Goal: Task Accomplishment & Management: Manage account settings

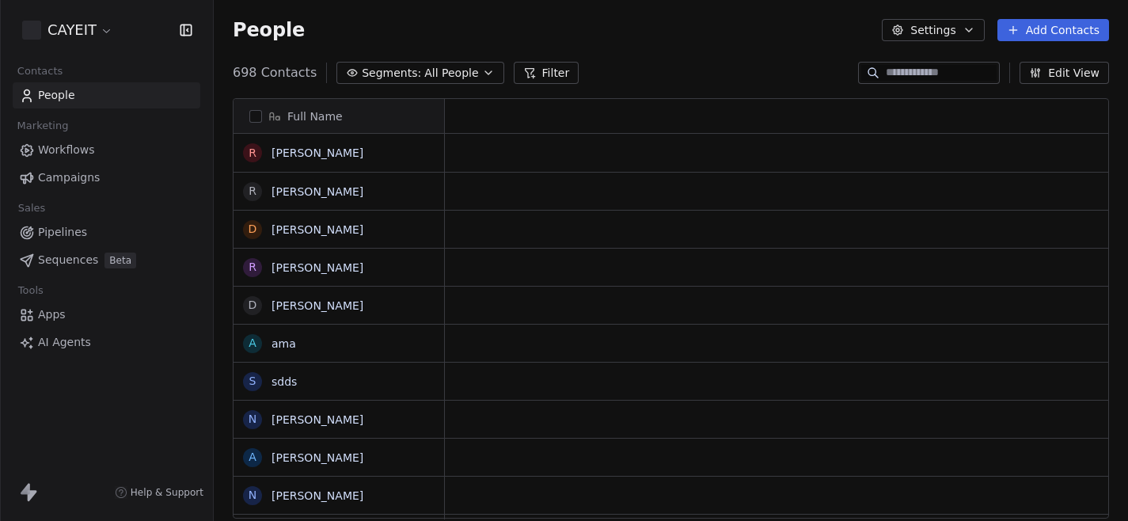
scroll to position [1, 1]
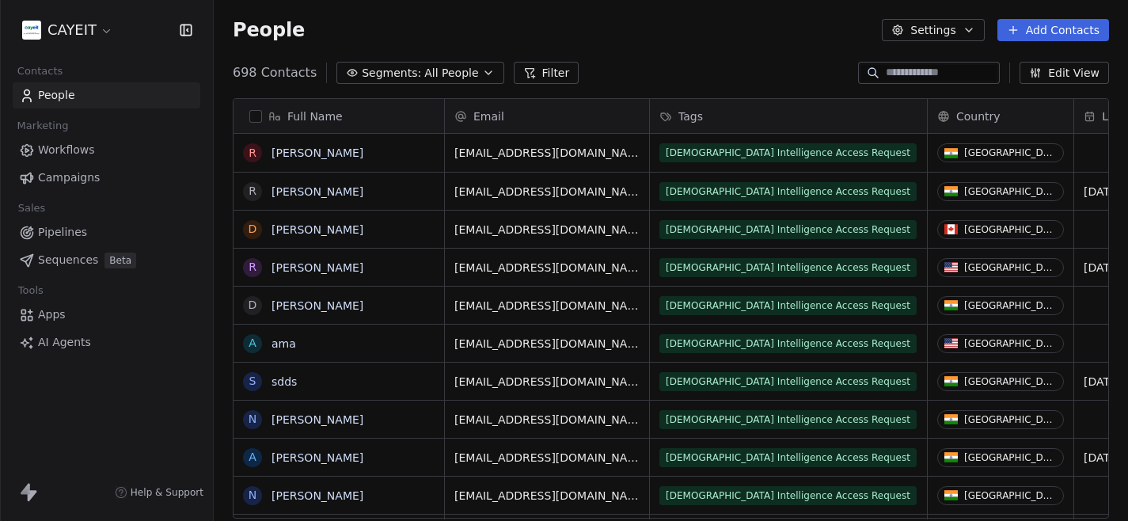
click at [86, 19] on html "CAYEIT Contacts People Marketing Workflows Campaigns Sales Pipelines Sequences …" at bounding box center [564, 260] width 1128 height 521
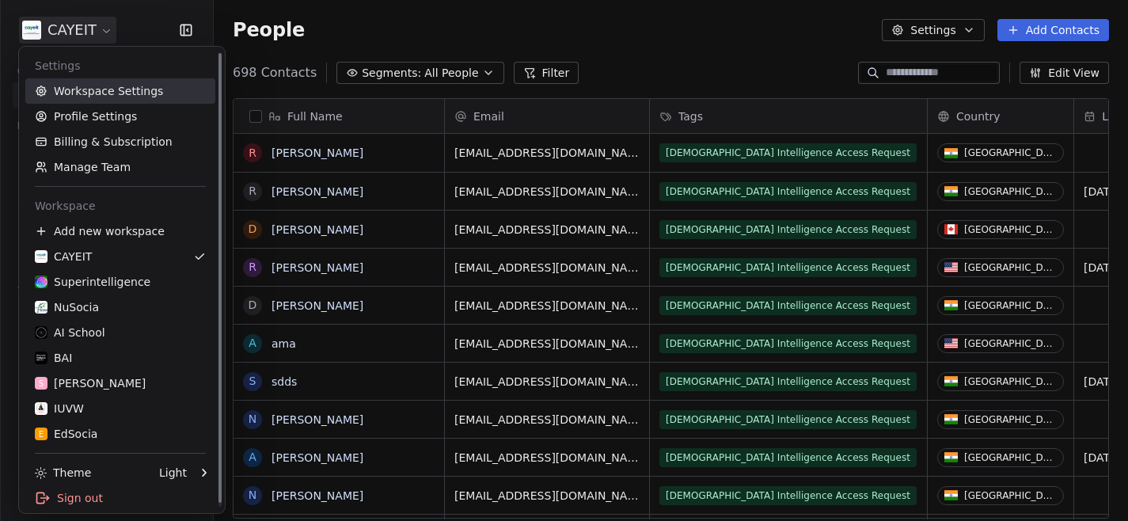
click at [137, 97] on link "Workspace Settings" at bounding box center [120, 90] width 190 height 25
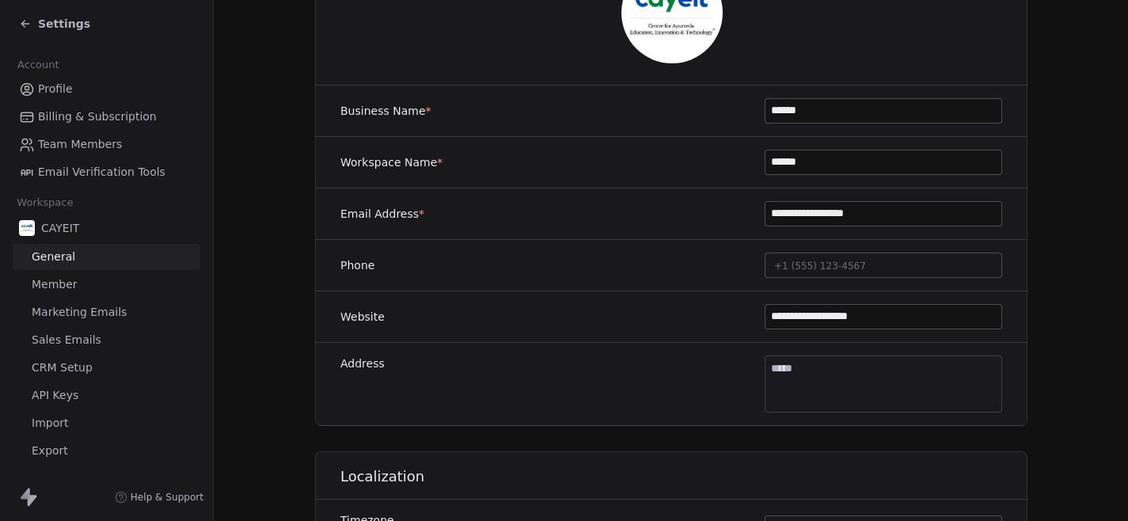
scroll to position [222, 0]
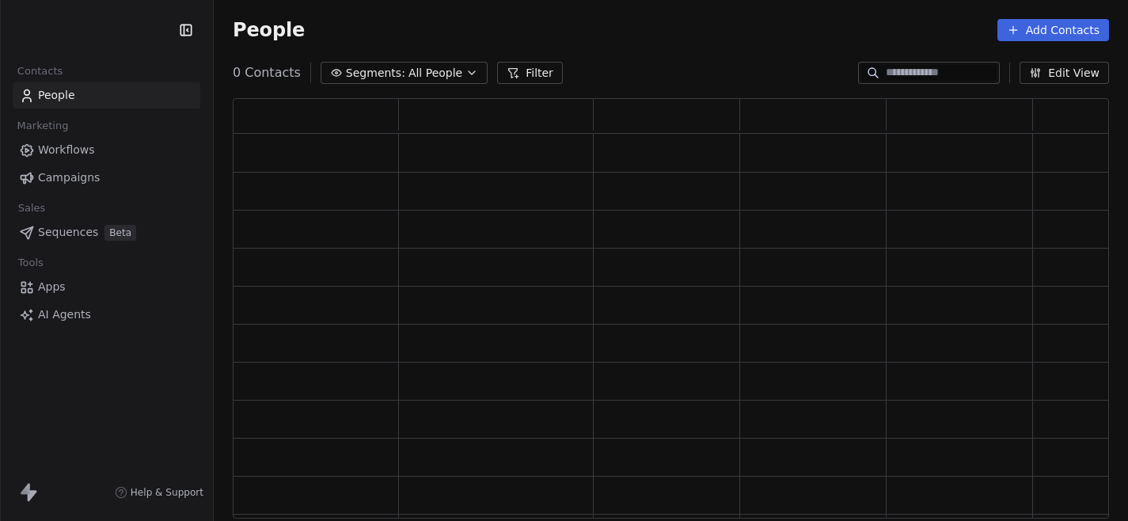
scroll to position [420, 877]
